Goal: Task Accomplishment & Management: Use online tool/utility

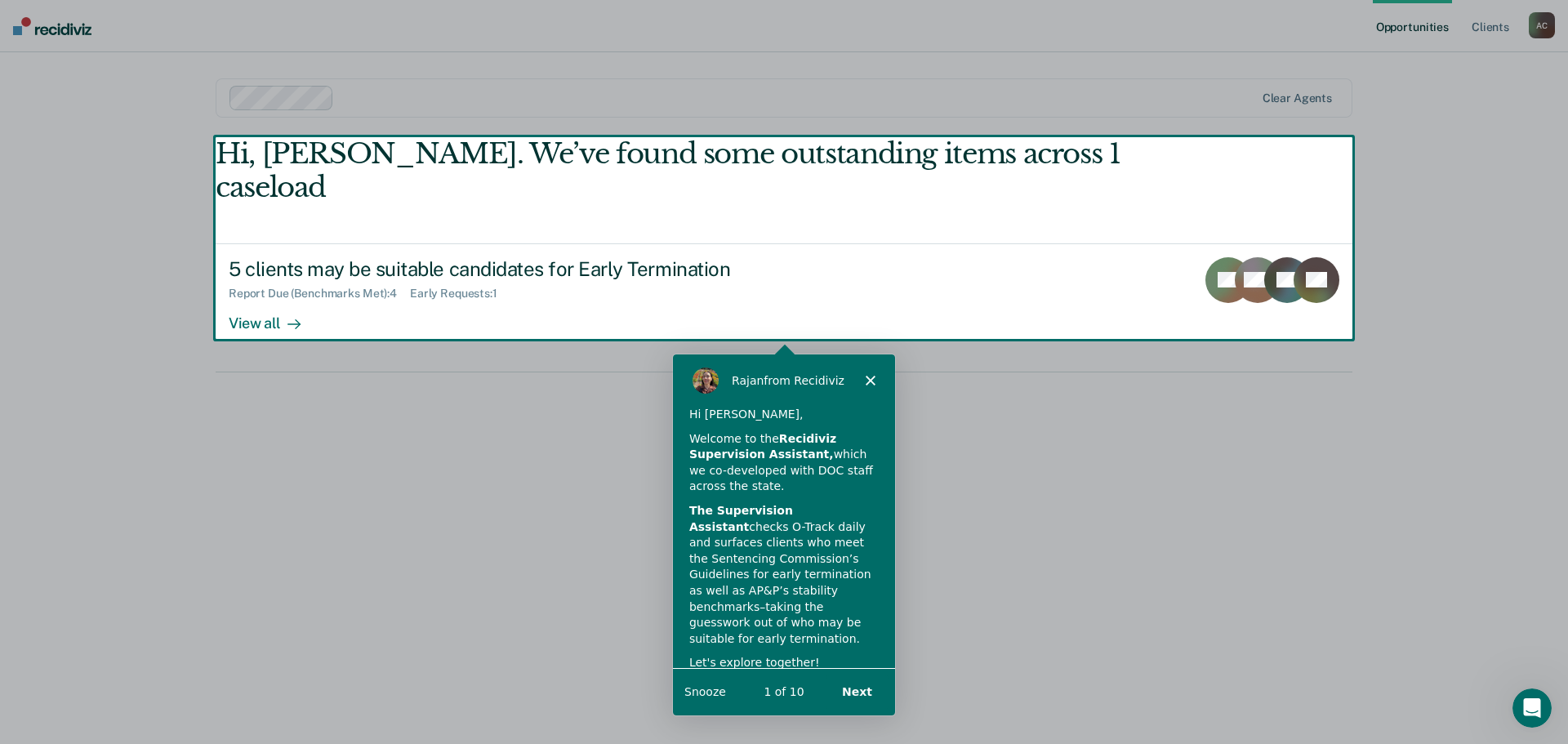
click at [249, 288] on div "Product tour overlay" at bounding box center [784, 372] width 1568 height 744
click at [867, 374] on icon "Close" at bounding box center [870, 379] width 10 height 10
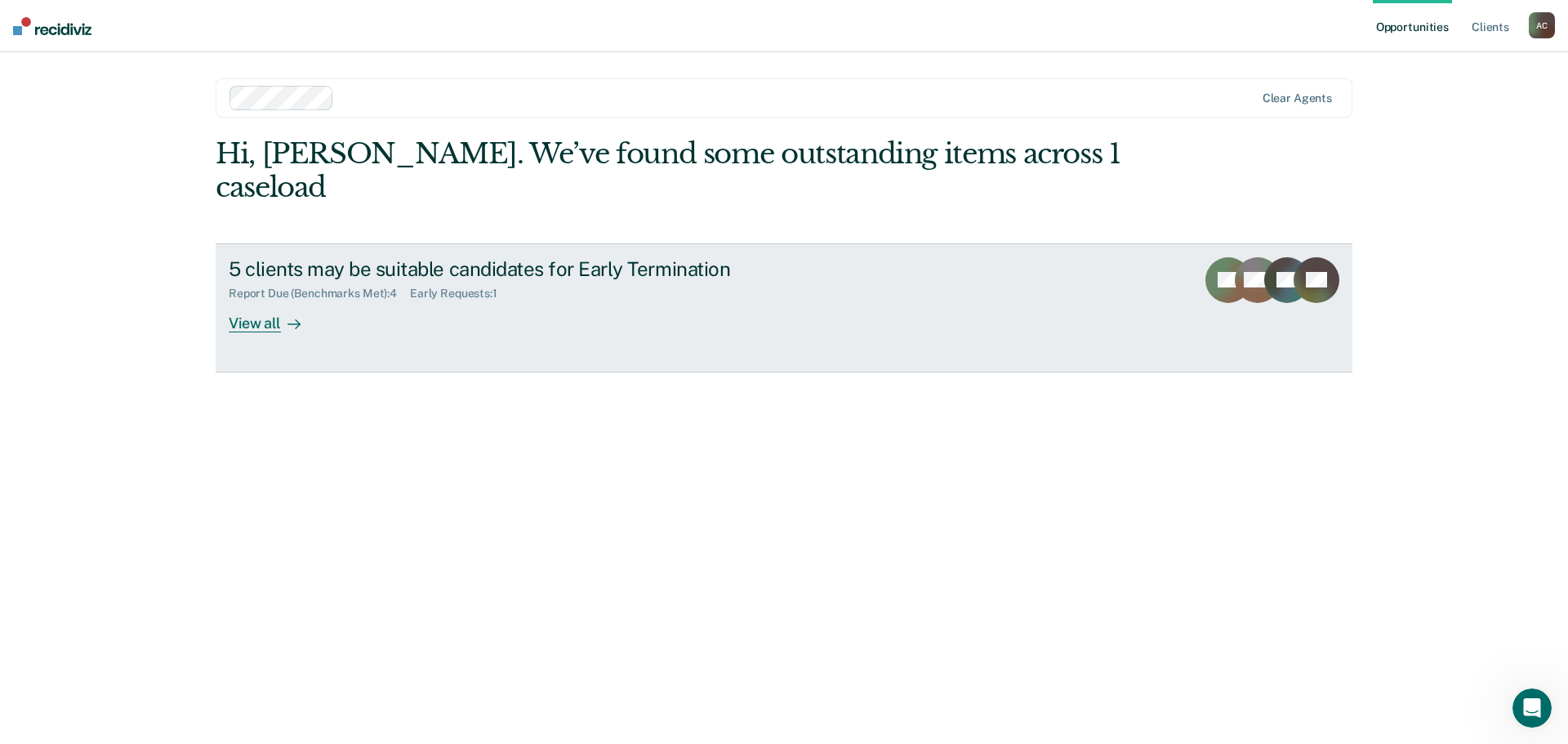
click at [283, 313] on div at bounding box center [291, 322] width 20 height 19
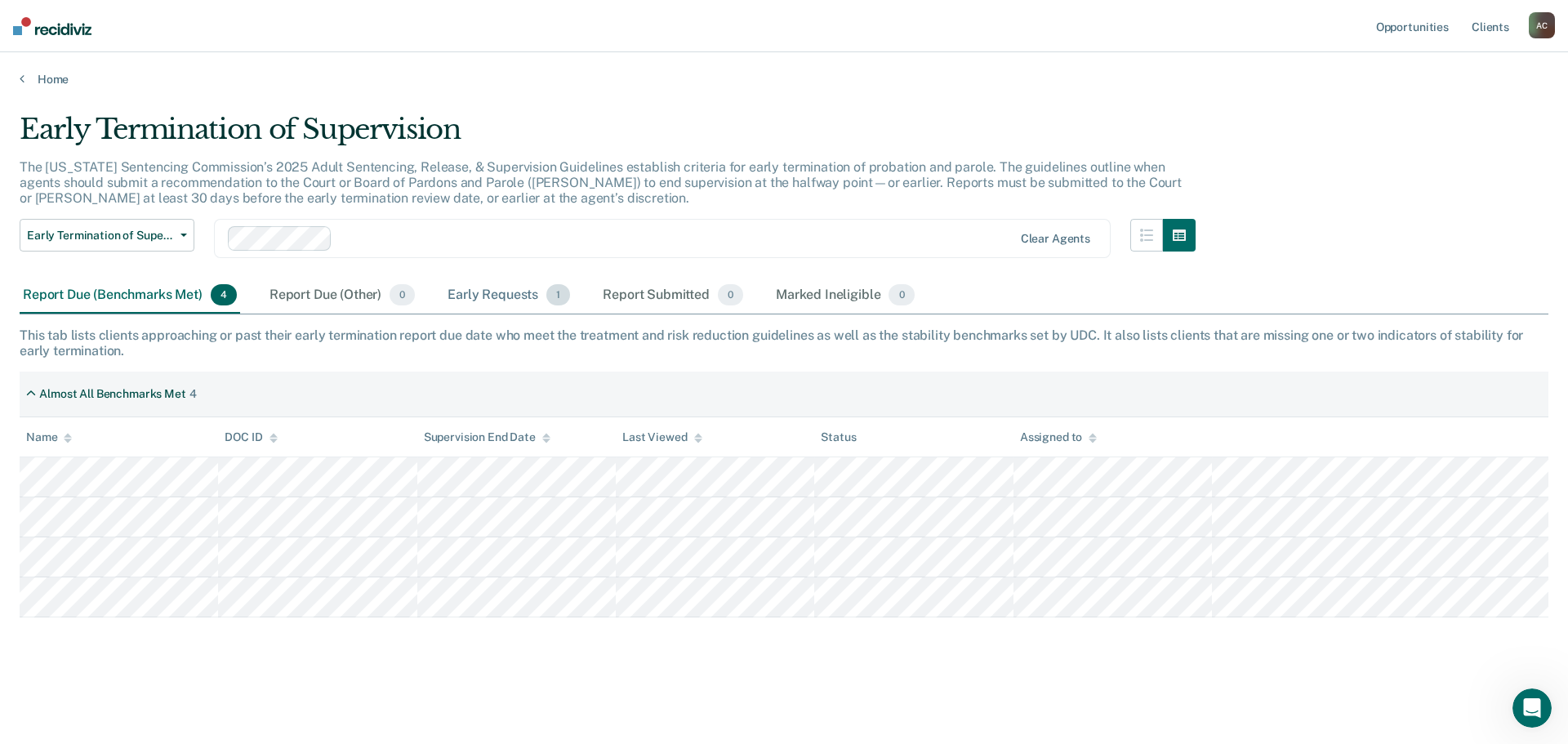
click at [497, 290] on div "Early Requests 1" at bounding box center [508, 295] width 129 height 36
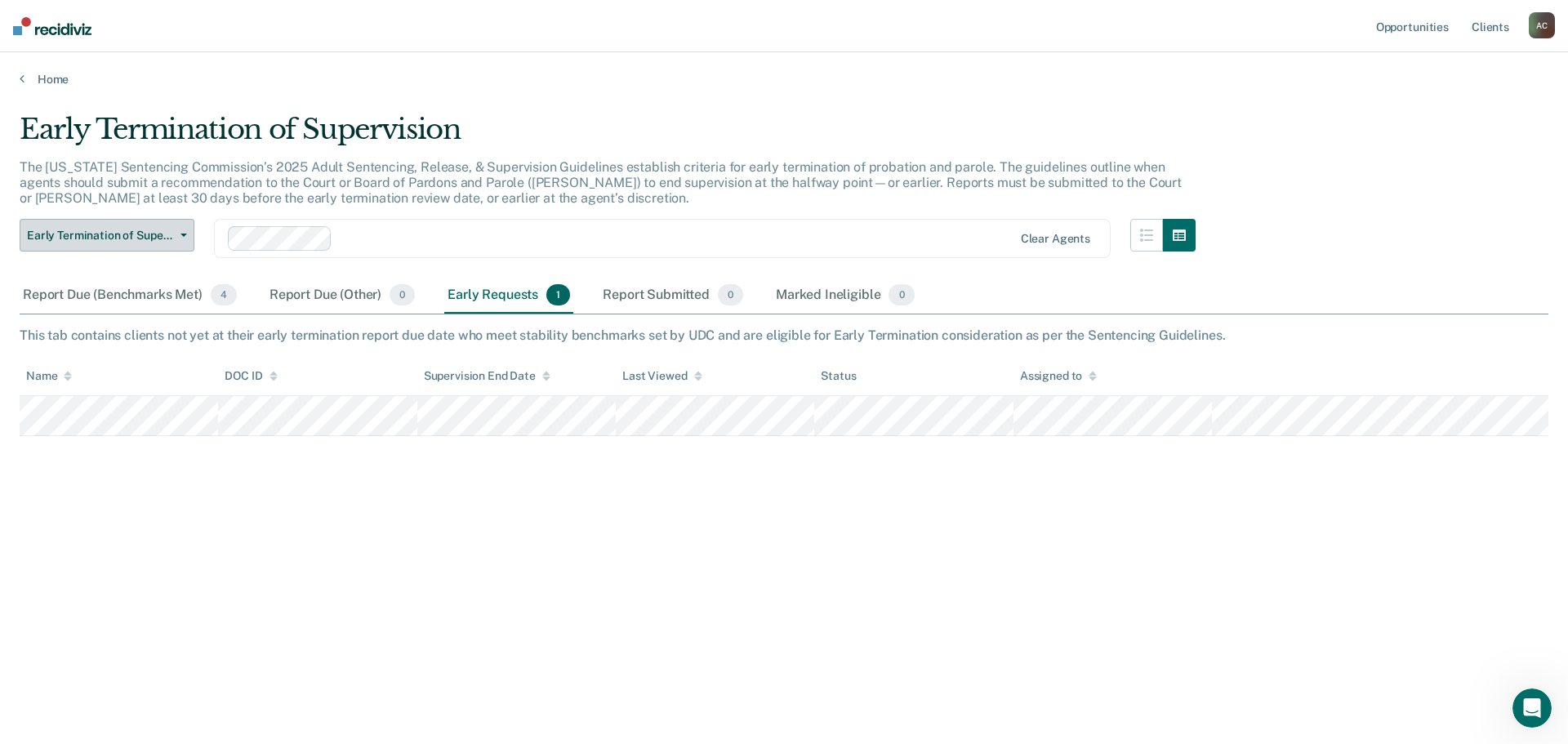
click at [180, 234] on span "button" at bounding box center [180, 235] width 13 height 3
click at [337, 261] on div "Early Termination of Supervision Early Termination of Supervision Clear agents" at bounding box center [608, 248] width 1176 height 59
click at [36, 75] on link "Home" at bounding box center [784, 79] width 1529 height 15
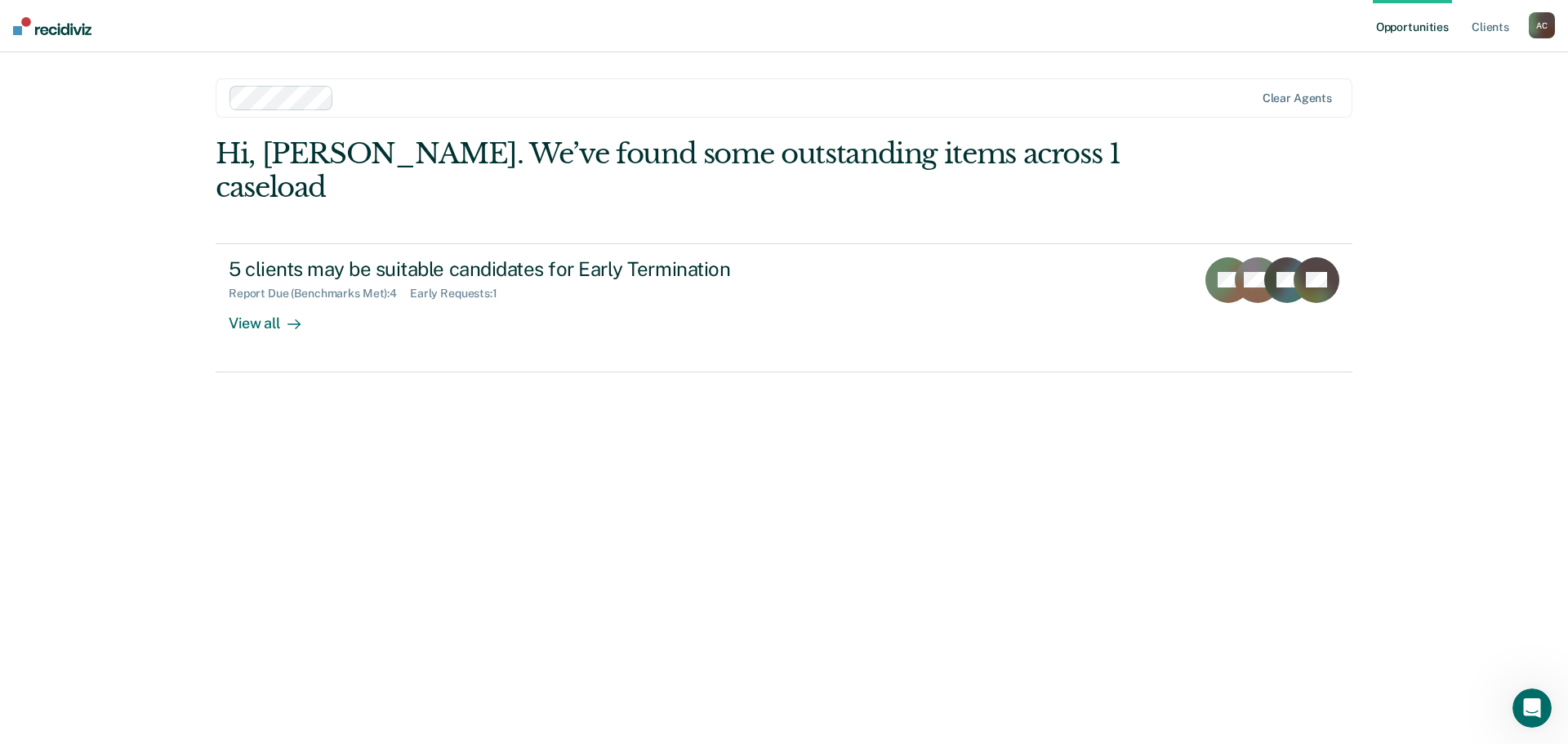
drag, startPoint x: 1519, startPoint y: 2, endPoint x: 1254, endPoint y: 14, distance: 265.3
click at [1175, 79] on div "Clear agents" at bounding box center [784, 98] width 1137 height 39
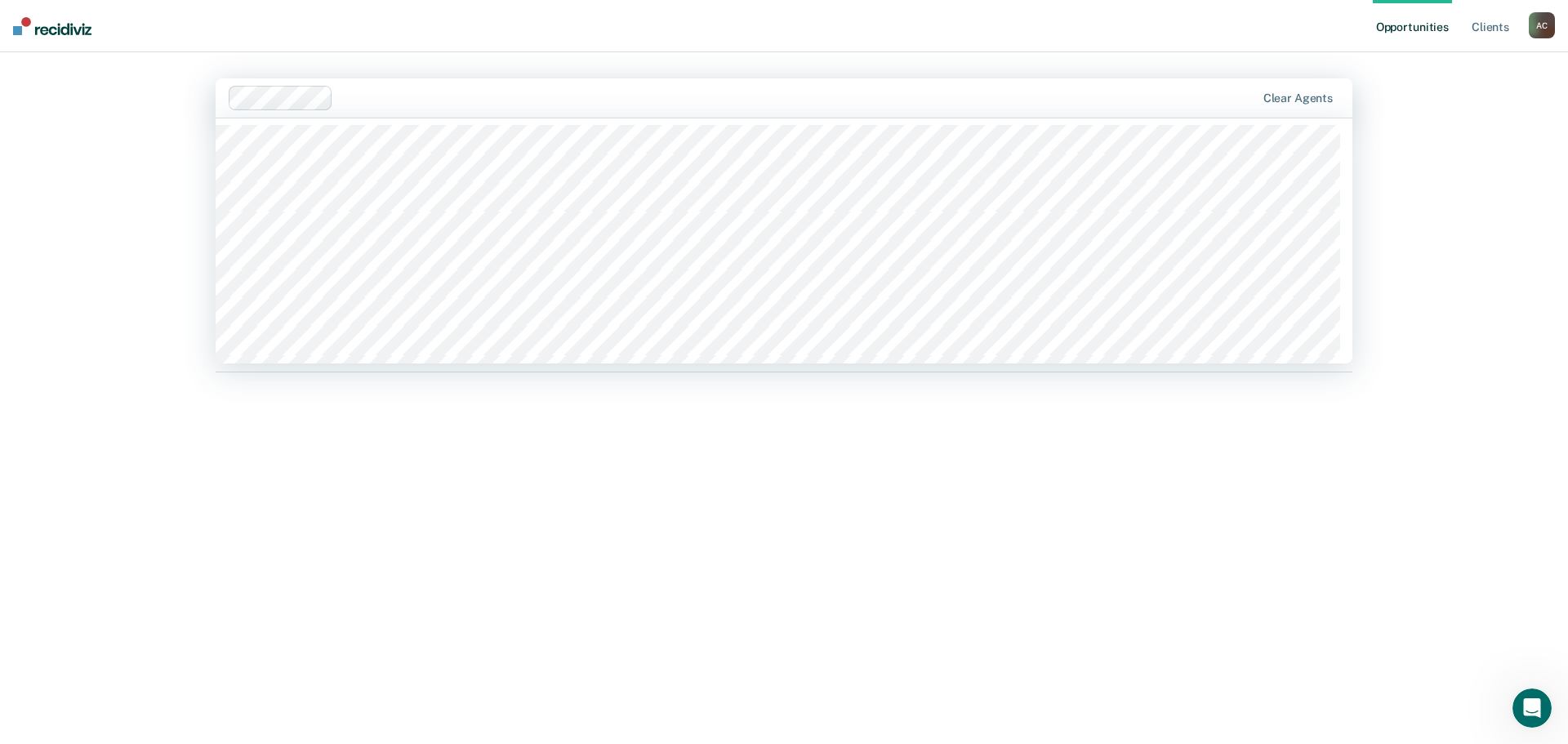
drag, startPoint x: 1414, startPoint y: 99, endPoint x: 1379, endPoint y: 12, distance: 93.8
click at [1414, 99] on div "Opportunities Client s [PERSON_NAME] A C Profile How it works Log Out 356 resul…" at bounding box center [784, 372] width 1568 height 744
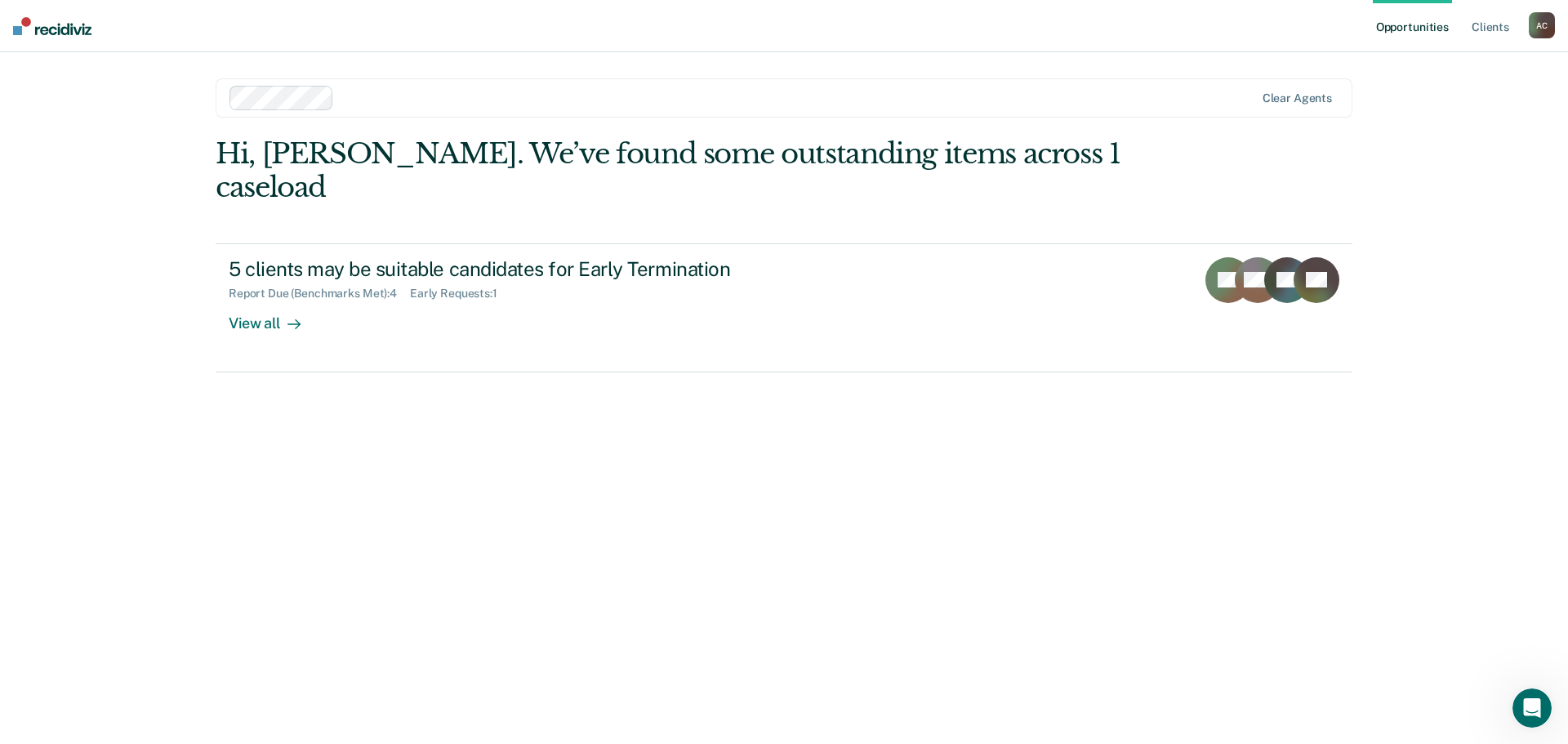
drag, startPoint x: 854, startPoint y: 9, endPoint x: 1132, endPoint y: 61, distance: 282.8
click at [1107, 71] on main "Clear agents Hi, [PERSON_NAME]. We’ve found some outstanding items across 1 cas…" at bounding box center [784, 378] width 1176 height 652
